Goal: Information Seeking & Learning: Find specific fact

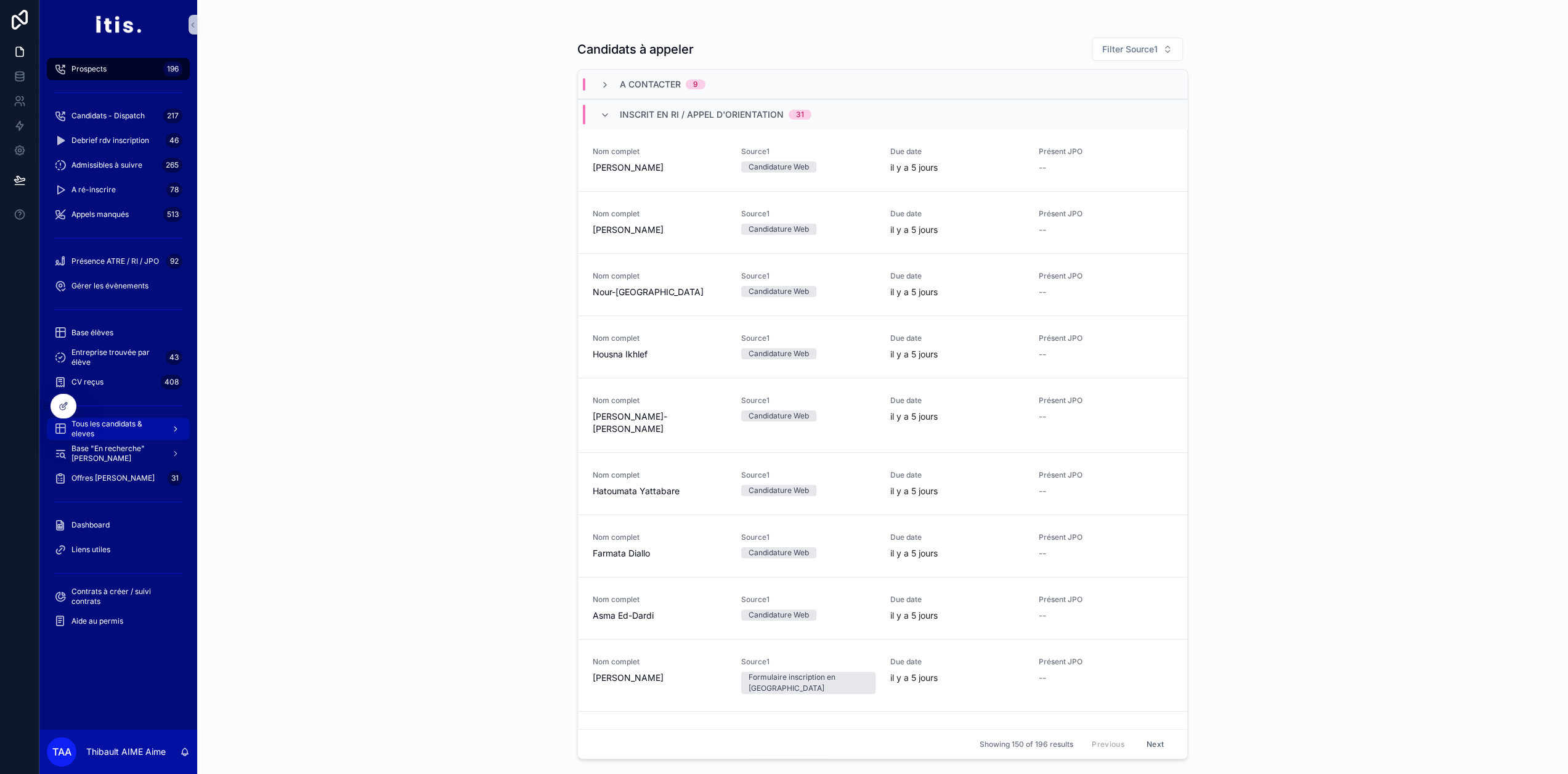
click at [113, 431] on span "Tous les candidats & eleves" at bounding box center [116, 428] width 90 height 19
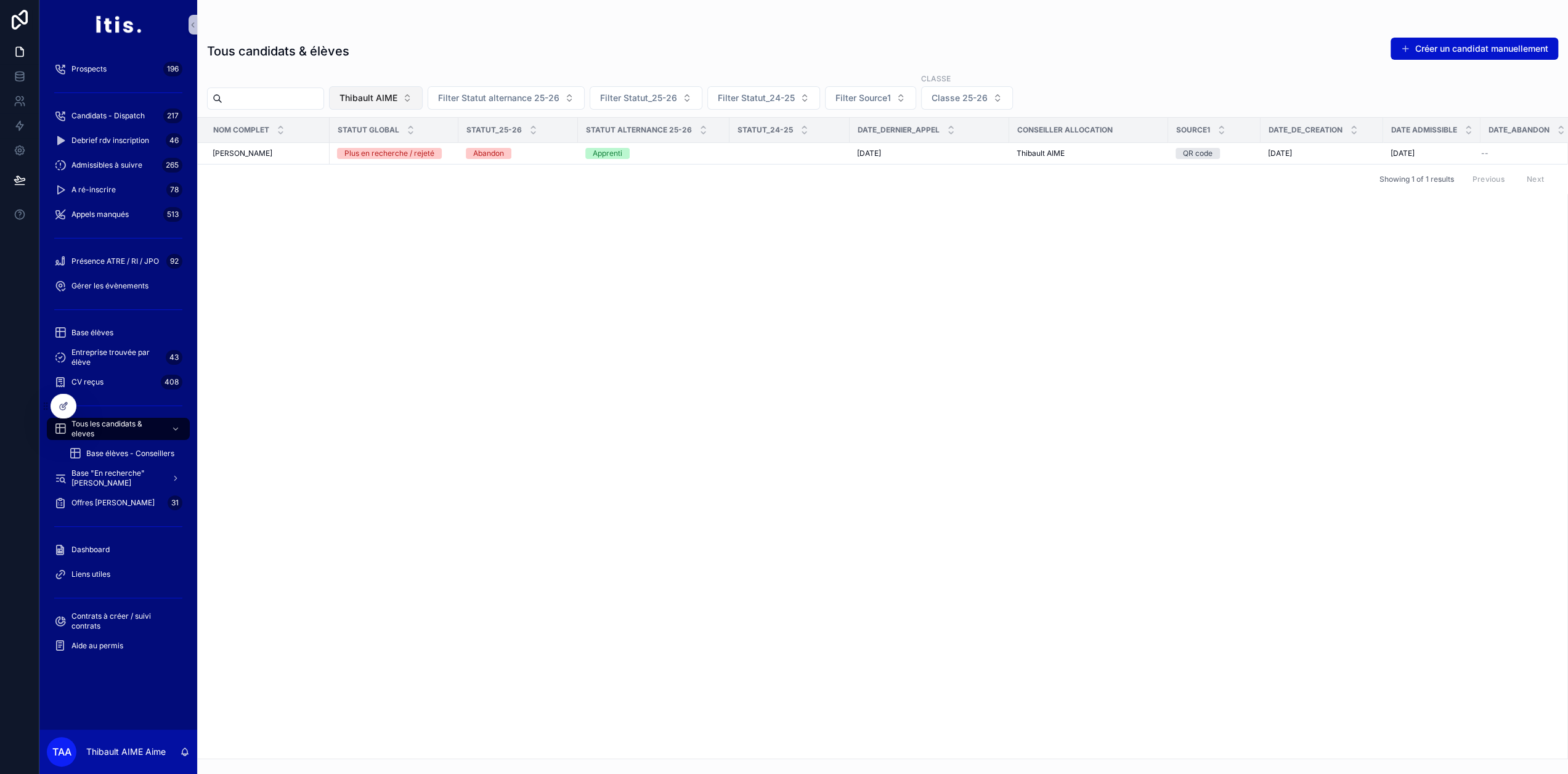
click at [398, 99] on span "Thibault AIME" at bounding box center [368, 98] width 58 height 12
click at [379, 150] on div "None" at bounding box center [402, 146] width 148 height 19
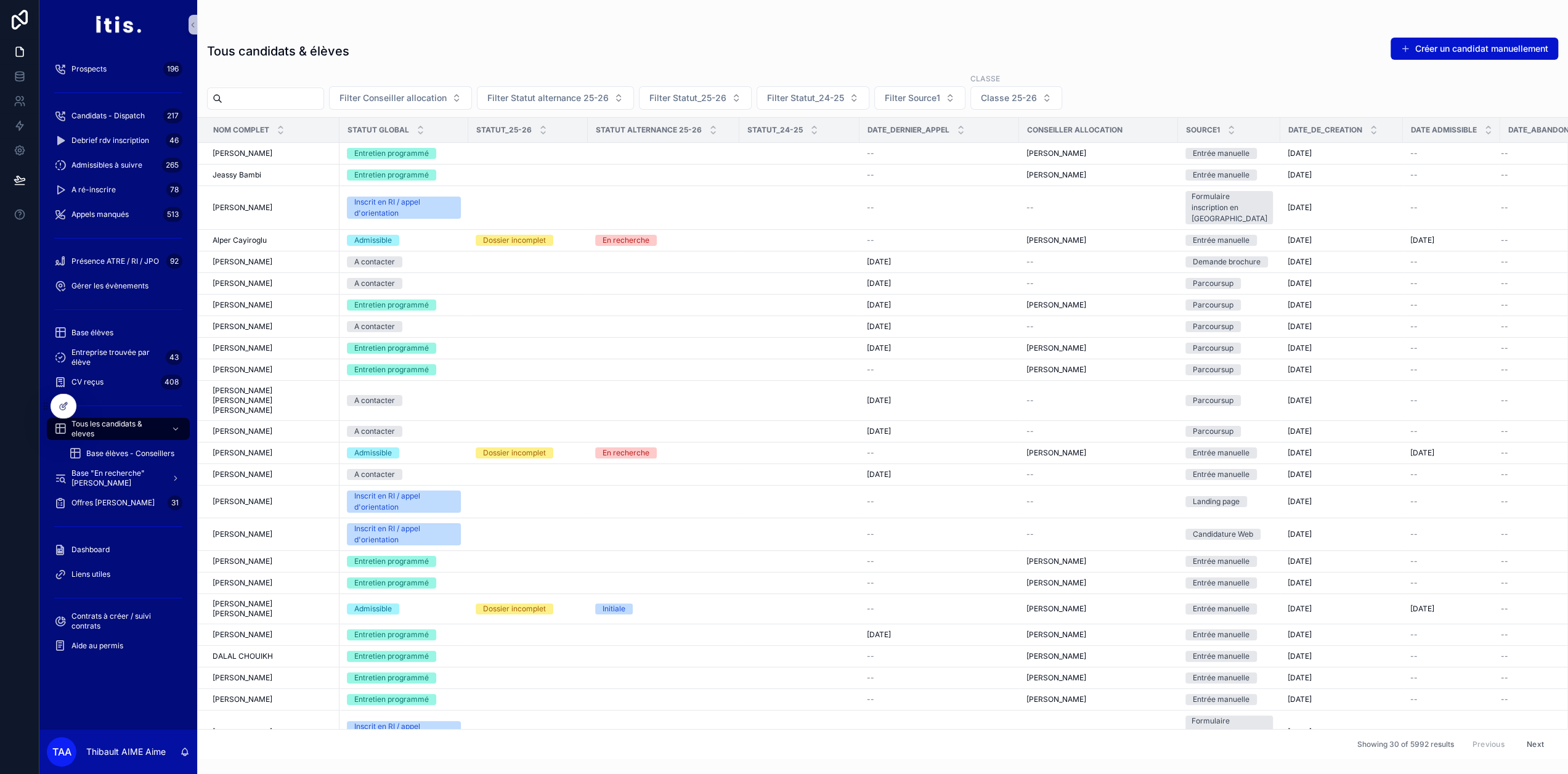
click at [293, 100] on input "scrollable content" at bounding box center [273, 98] width 101 height 17
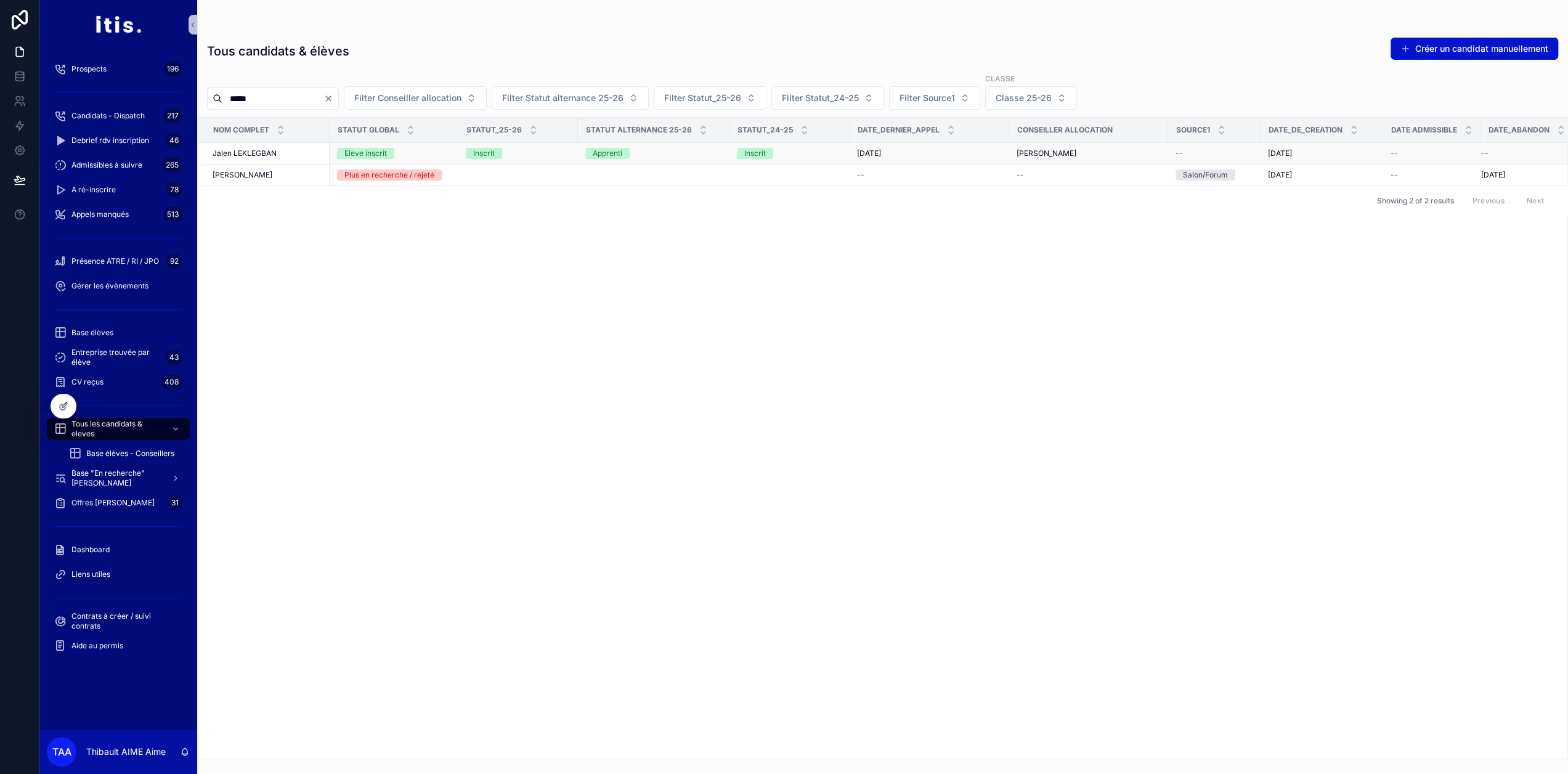
type input "*****"
click at [279, 151] on div "Jalen LEKLEGBAN Jalen LEKLEGBAN" at bounding box center [267, 153] width 110 height 10
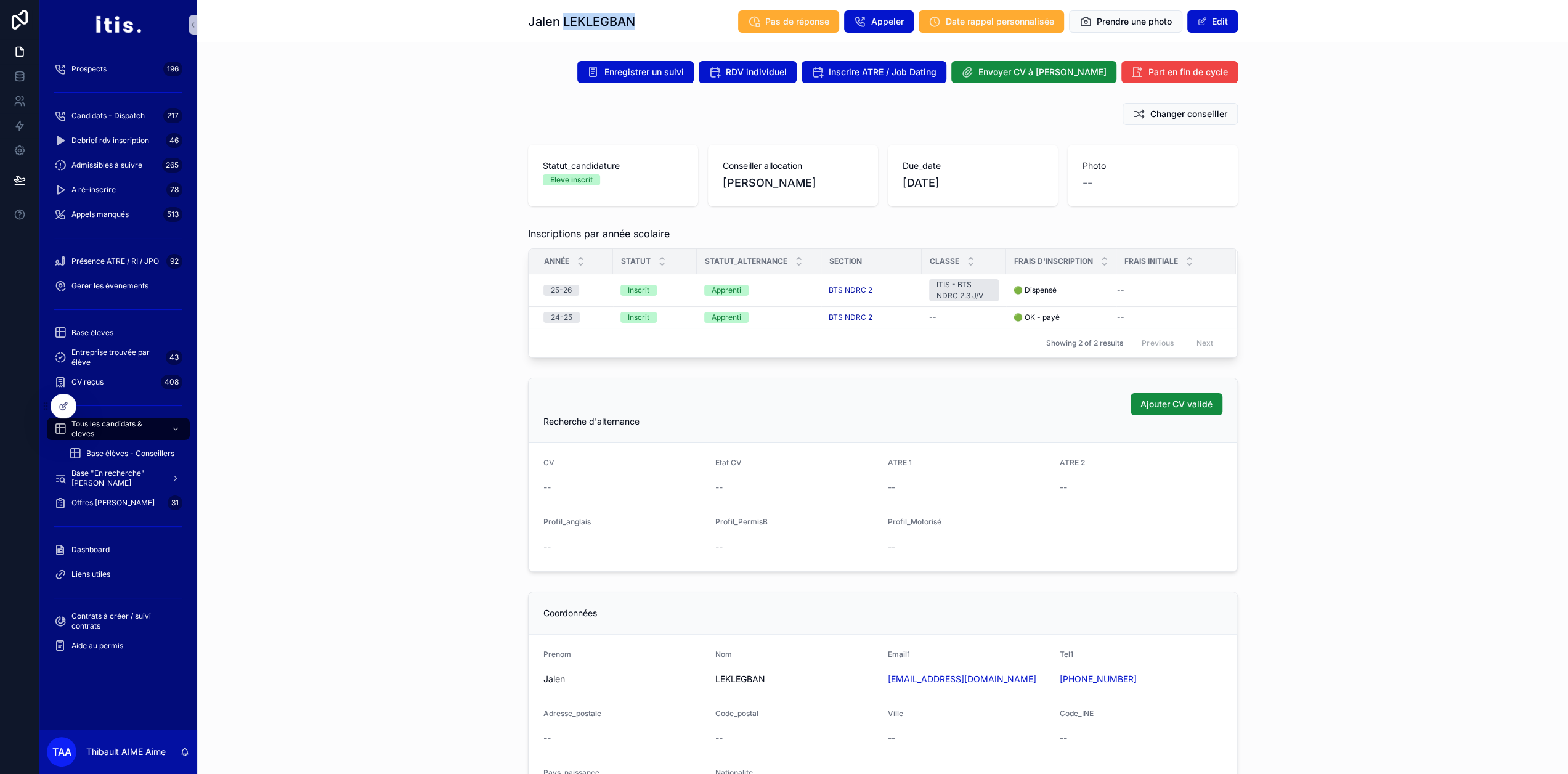
drag, startPoint x: 639, startPoint y: 24, endPoint x: 563, endPoint y: 22, distance: 76.0
click at [563, 22] on div "Jalen LEKLEGBAN Pas de réponse Appeler Date rappel personnalisée Prendre une ph…" at bounding box center [883, 22] width 710 height 23
copy h1 "LEKLEGBAN"
click at [480, 161] on div "Statut_candidature Eleve inscrit Conseiller allocation [PERSON_NAME] Due_date […" at bounding box center [882, 175] width 1371 height 71
